Goal: Navigation & Orientation: Understand site structure

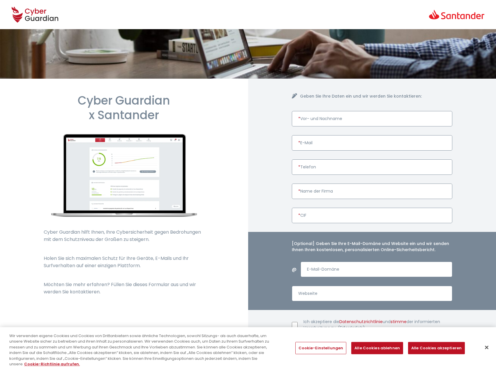
click at [38, 24] on icon at bounding box center [35, 14] width 47 height 20
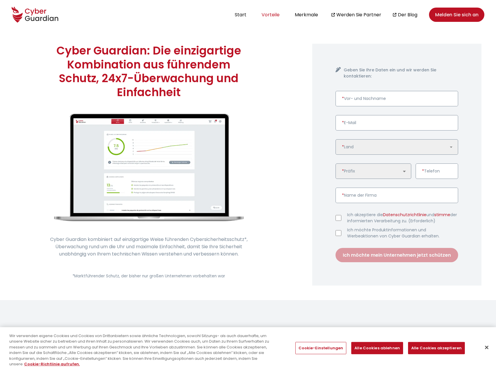
click at [268, 15] on font "Vorteile" at bounding box center [270, 14] width 18 height 7
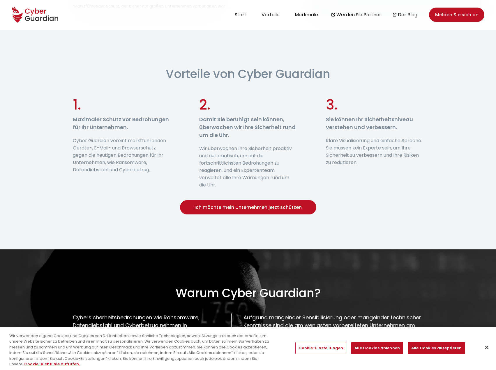
scroll to position [271, 0]
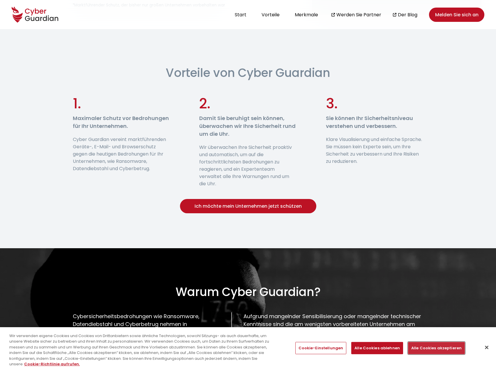
click at [423, 348] on font "Alle Cookies akzeptieren" at bounding box center [436, 348] width 50 height 6
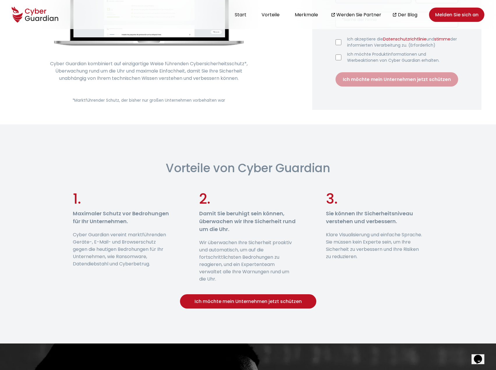
scroll to position [0, 0]
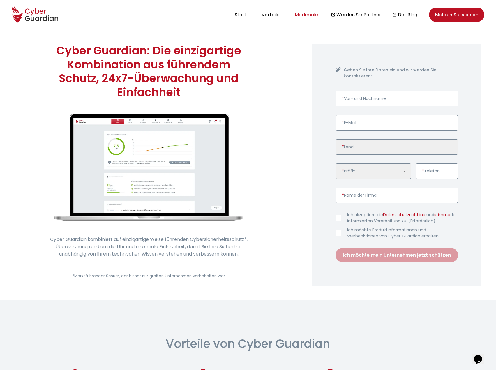
click at [310, 11] on font "Merkmale" at bounding box center [306, 14] width 23 height 7
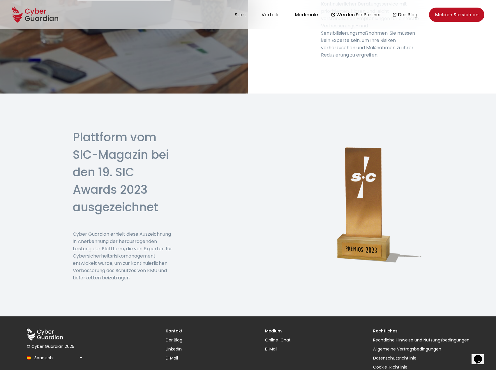
scroll to position [1603, 0]
